Goal: Navigation & Orientation: Understand site structure

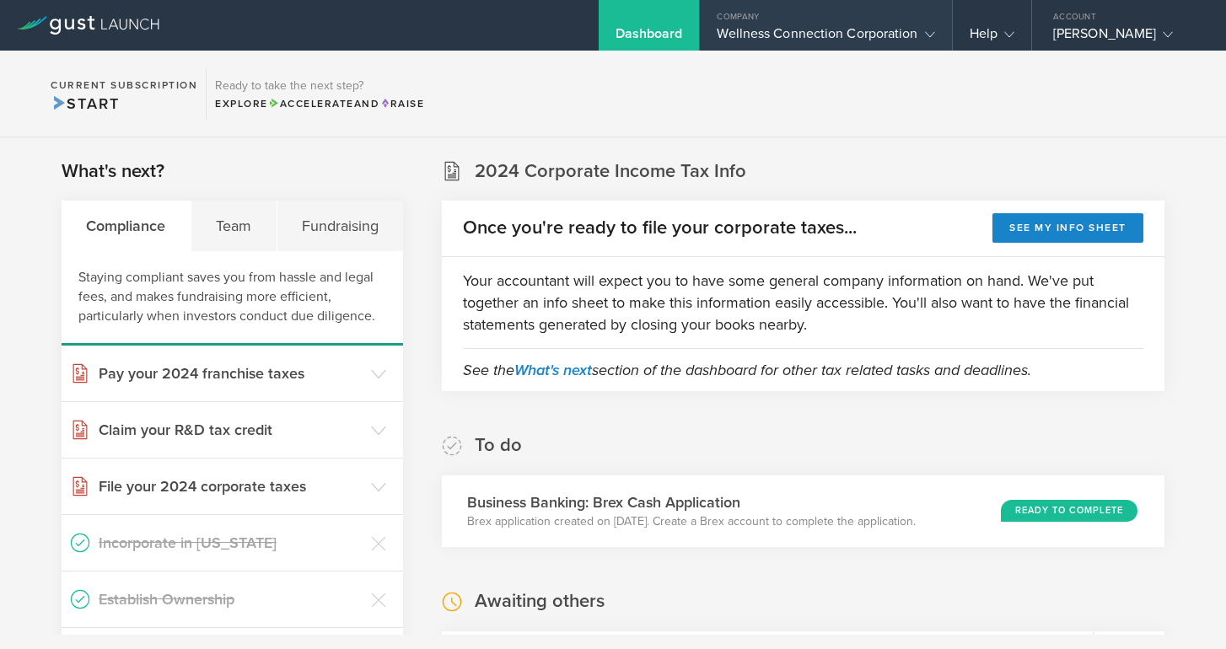
click at [838, 41] on div "Wellness Connection Corporation" at bounding box center [824, 37] width 217 height 25
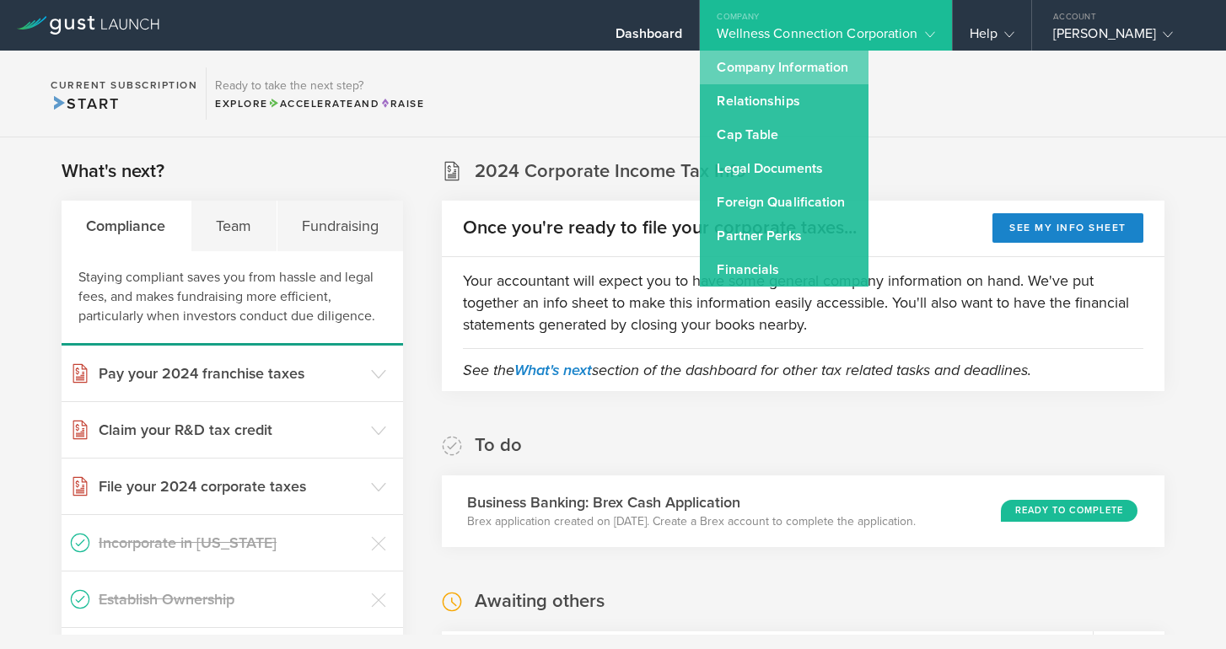
click at [818, 66] on link "Company Information" at bounding box center [784, 68] width 169 height 34
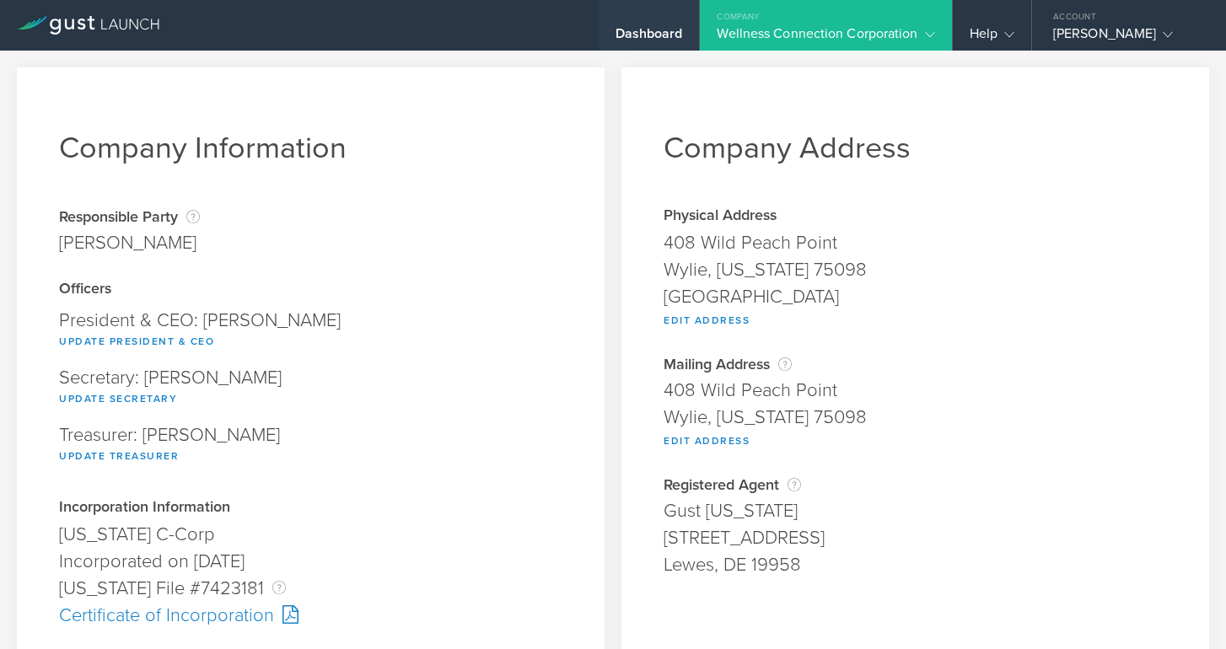
click at [666, 35] on div "Dashboard" at bounding box center [648, 37] width 67 height 25
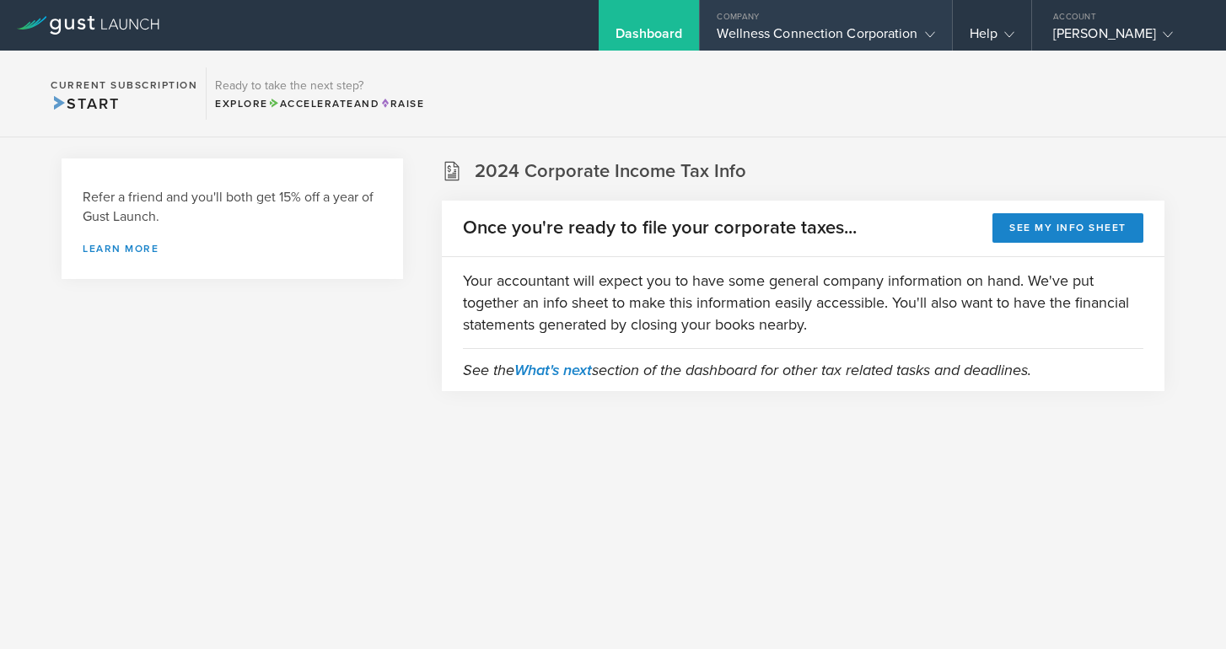
click at [742, 35] on div "Wellness Connection Corporation" at bounding box center [824, 37] width 217 height 25
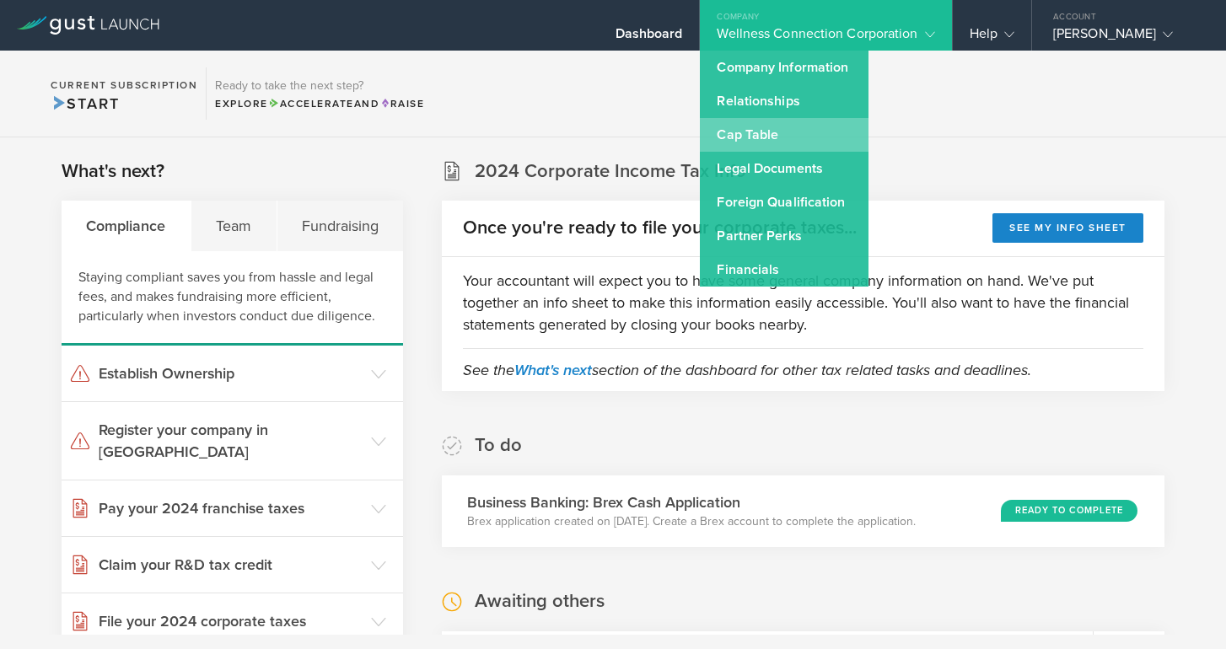
click at [739, 131] on link "Cap Table" at bounding box center [784, 135] width 169 height 34
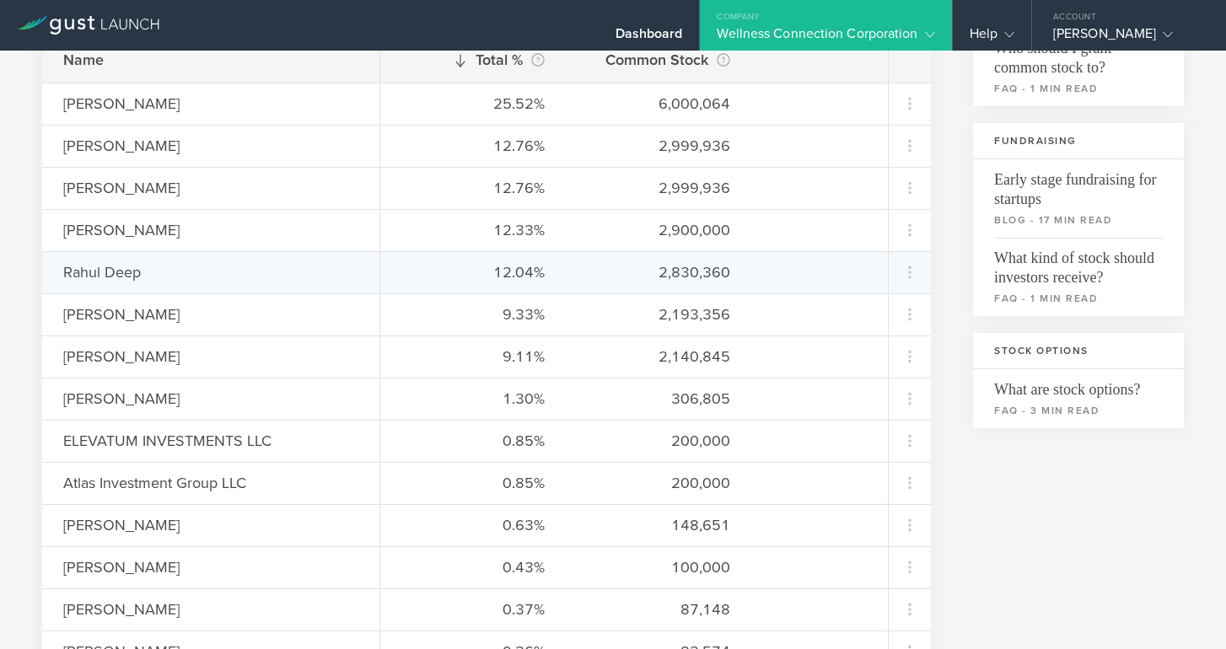
scroll to position [339, 0]
